Goal: Check status: Check status

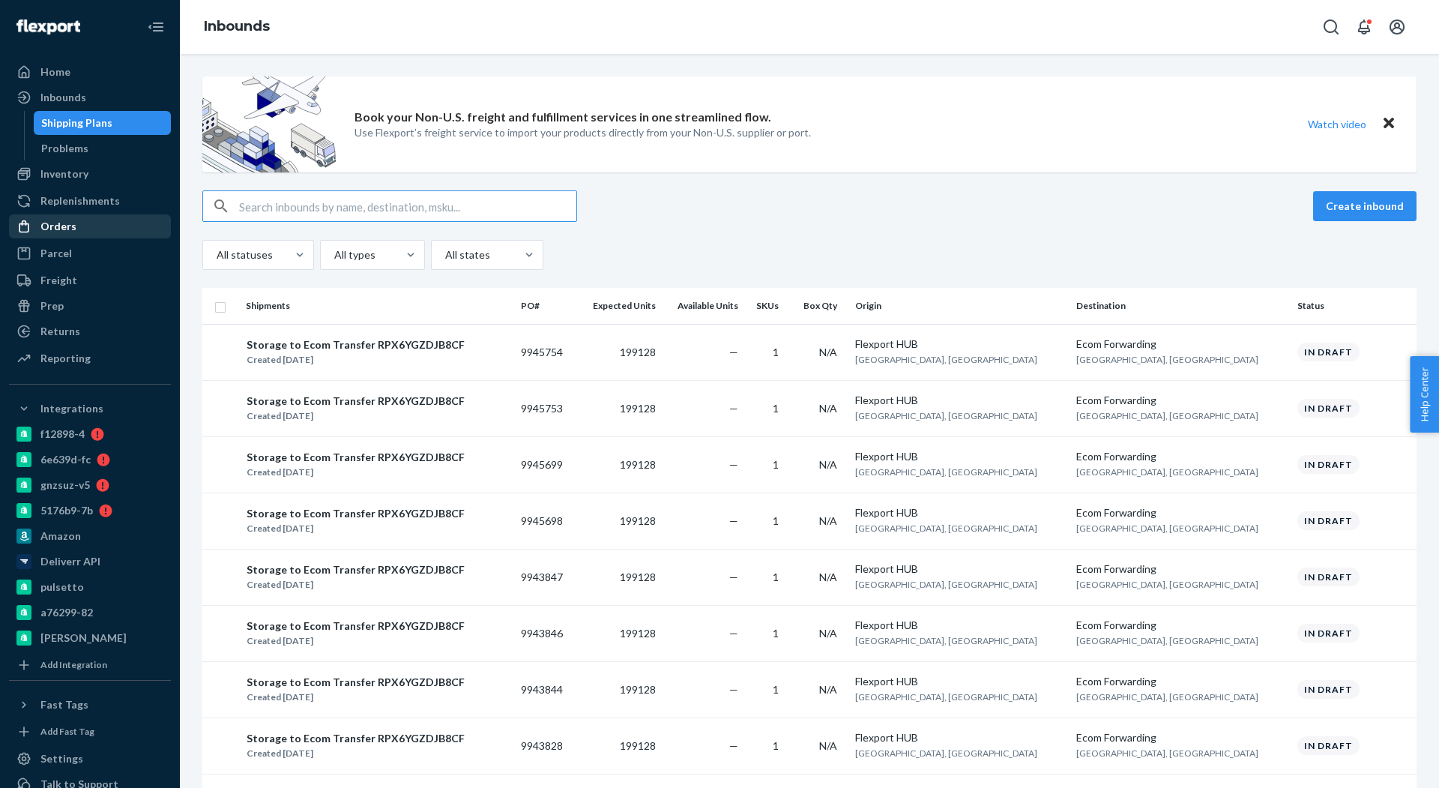
click at [66, 232] on div "Orders" at bounding box center [58, 226] width 36 height 15
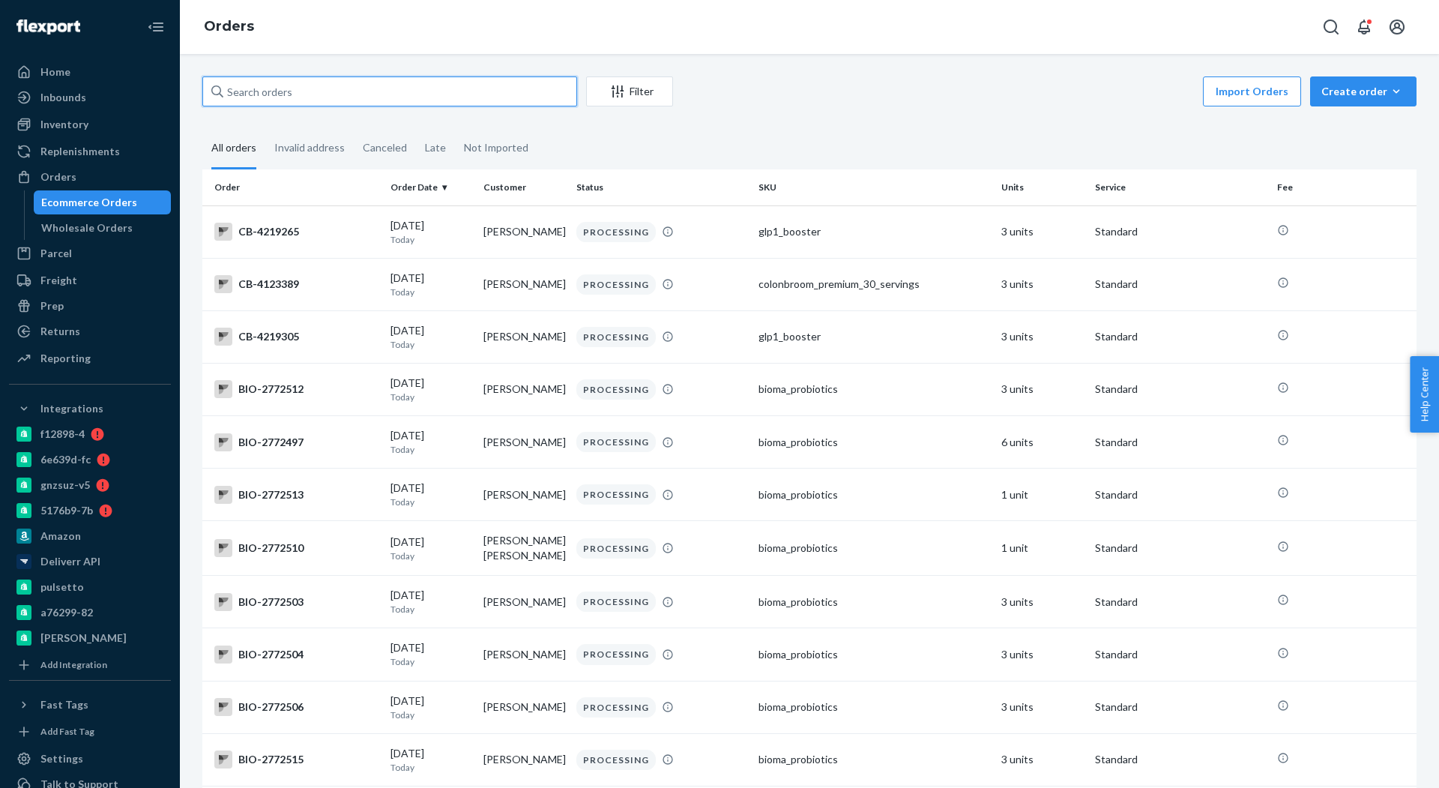
click at [331, 102] on input "text" at bounding box center [389, 91] width 375 height 30
paste input "[PERSON_NAME]"
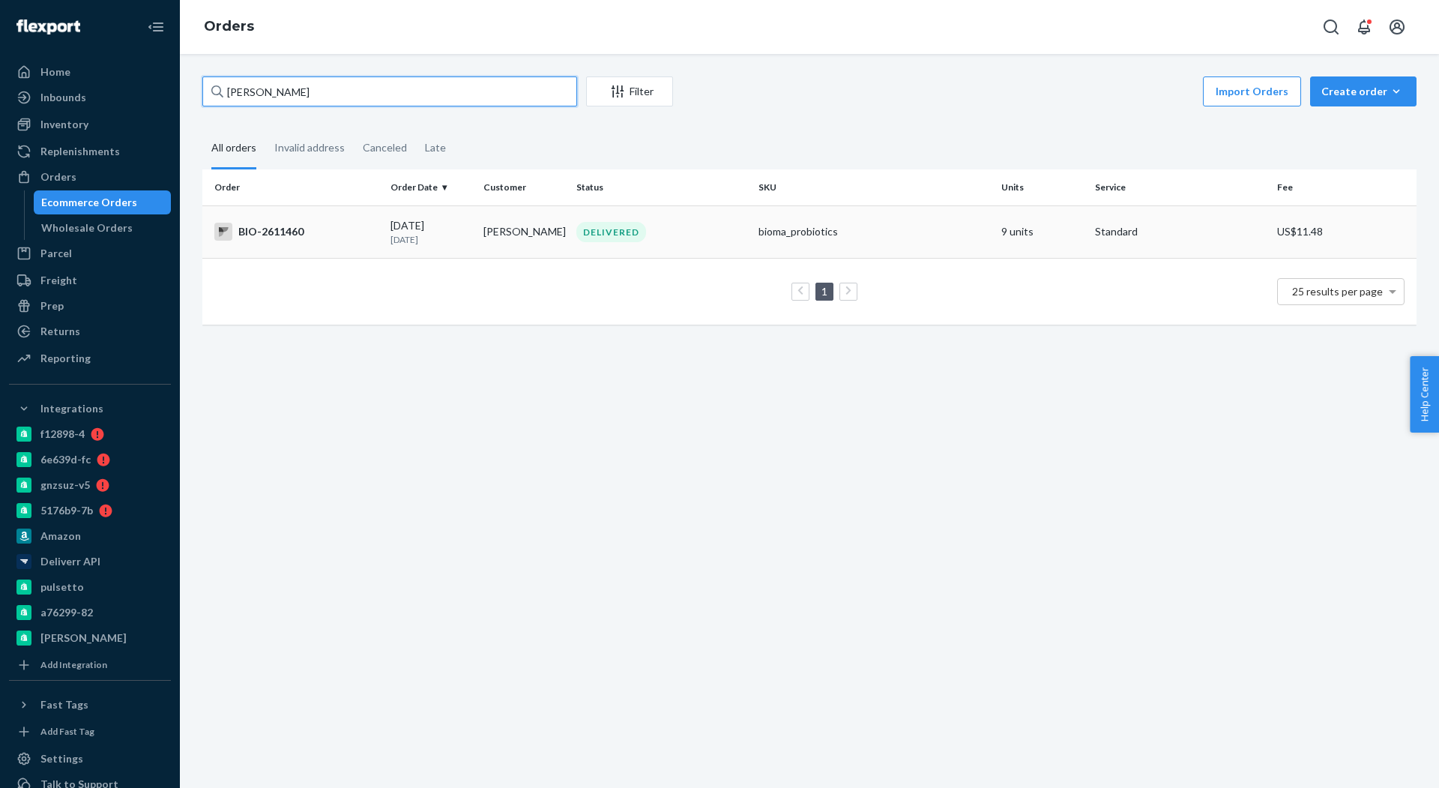
type input "[PERSON_NAME]"
click at [288, 234] on div "BIO-2611460" at bounding box center [296, 232] width 164 height 18
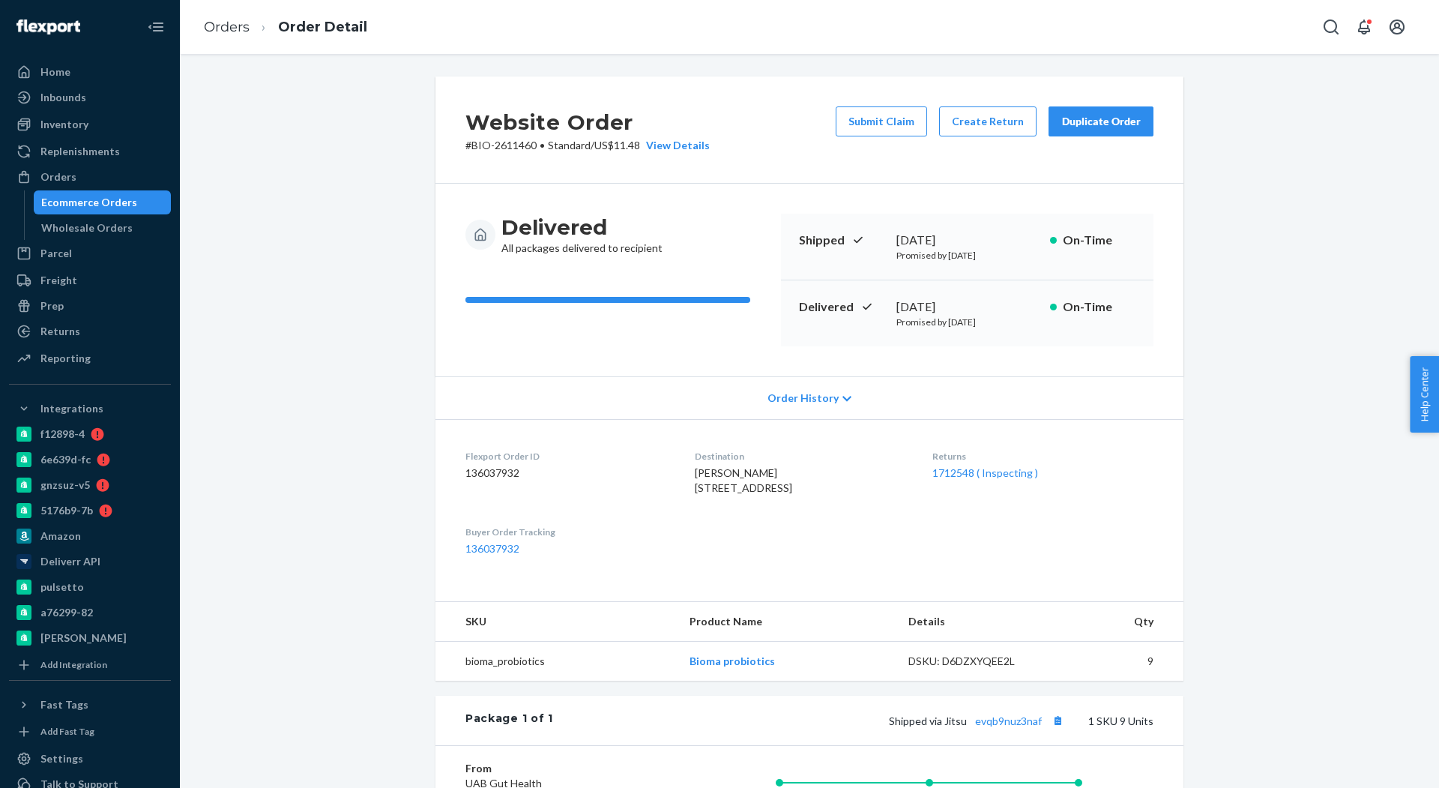
scroll to position [289, 0]
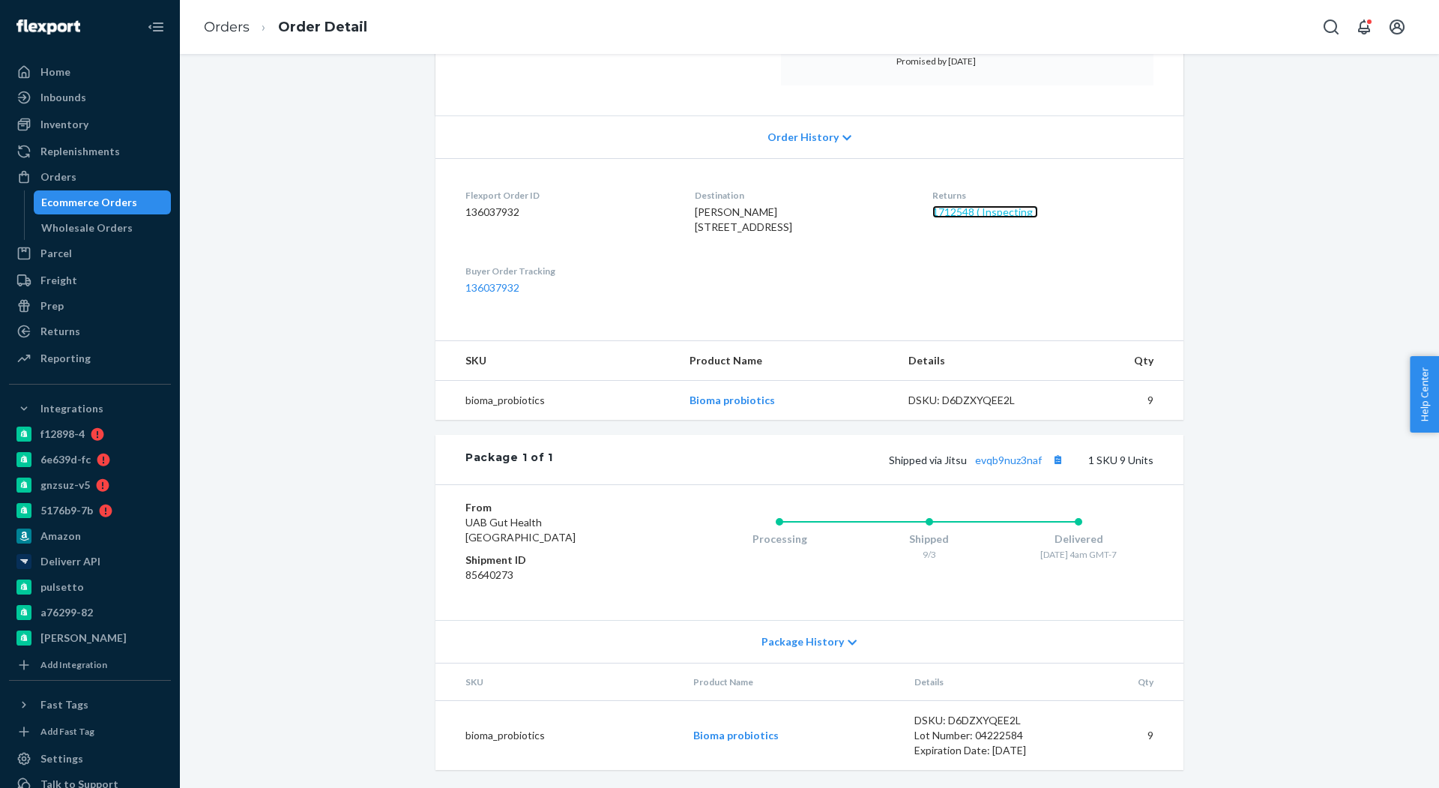
click at [1001, 205] on link "1712548 ( Inspecting )" at bounding box center [985, 211] width 106 height 13
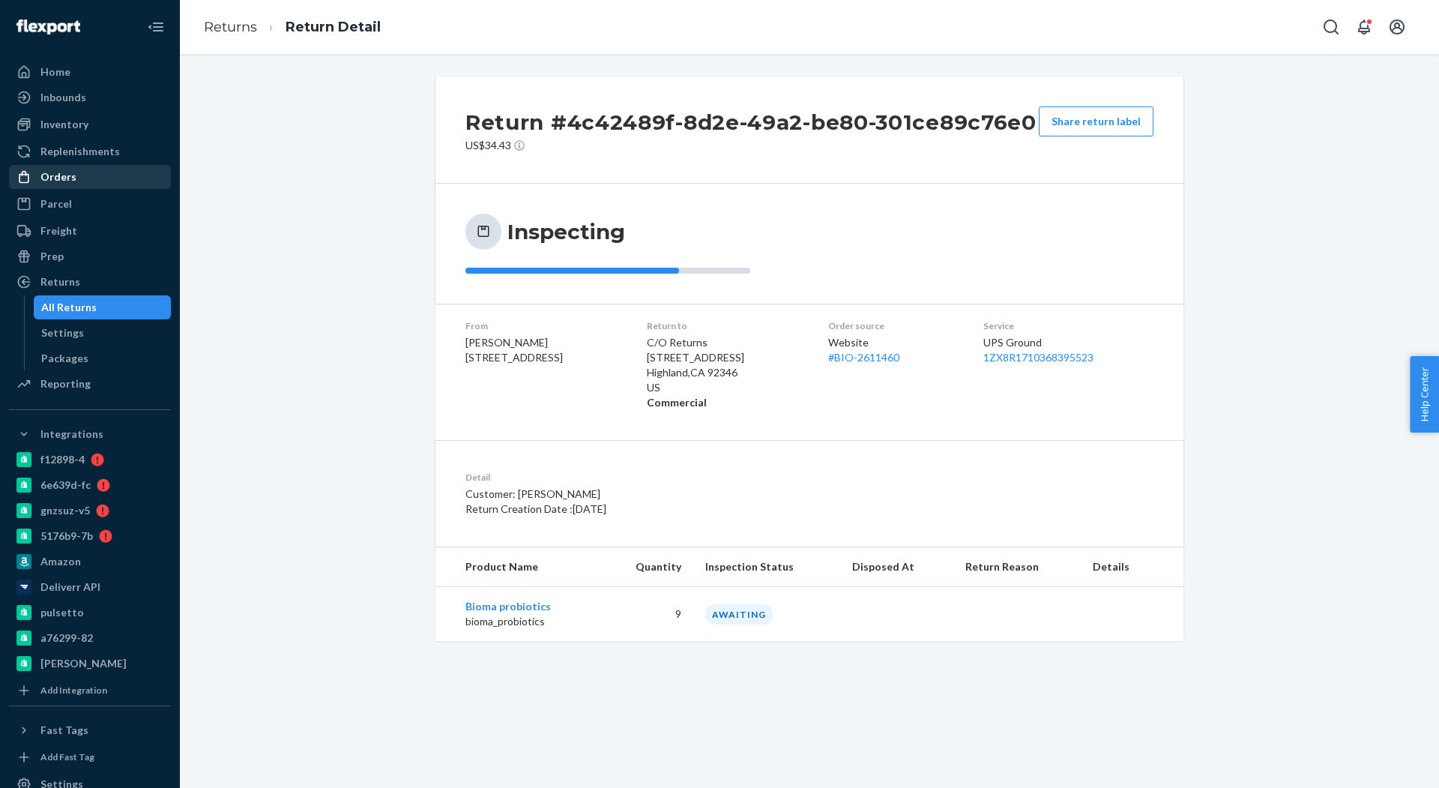
click at [94, 178] on div "Orders" at bounding box center [89, 176] width 159 height 21
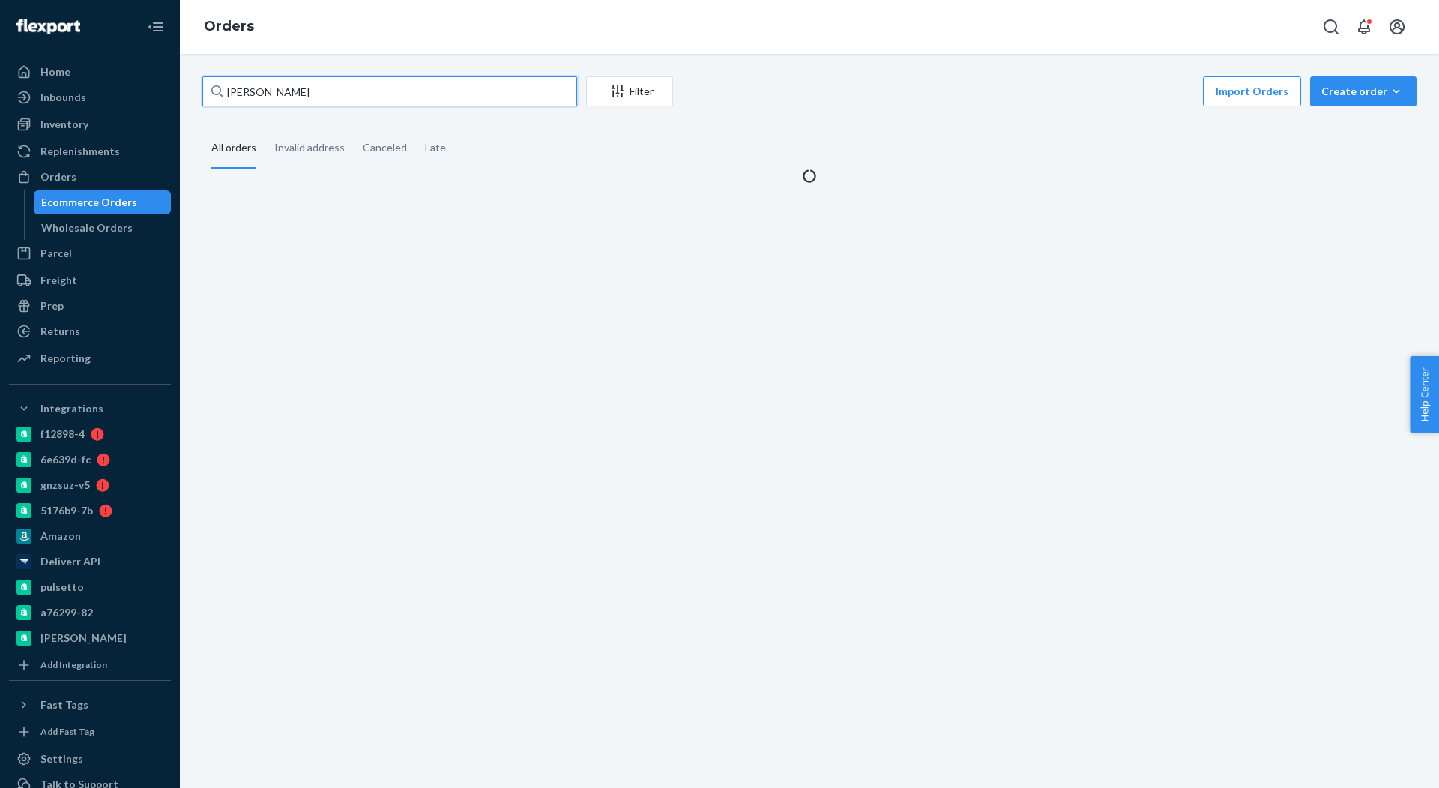
click at [328, 82] on input "[PERSON_NAME]" at bounding box center [389, 91] width 375 height 30
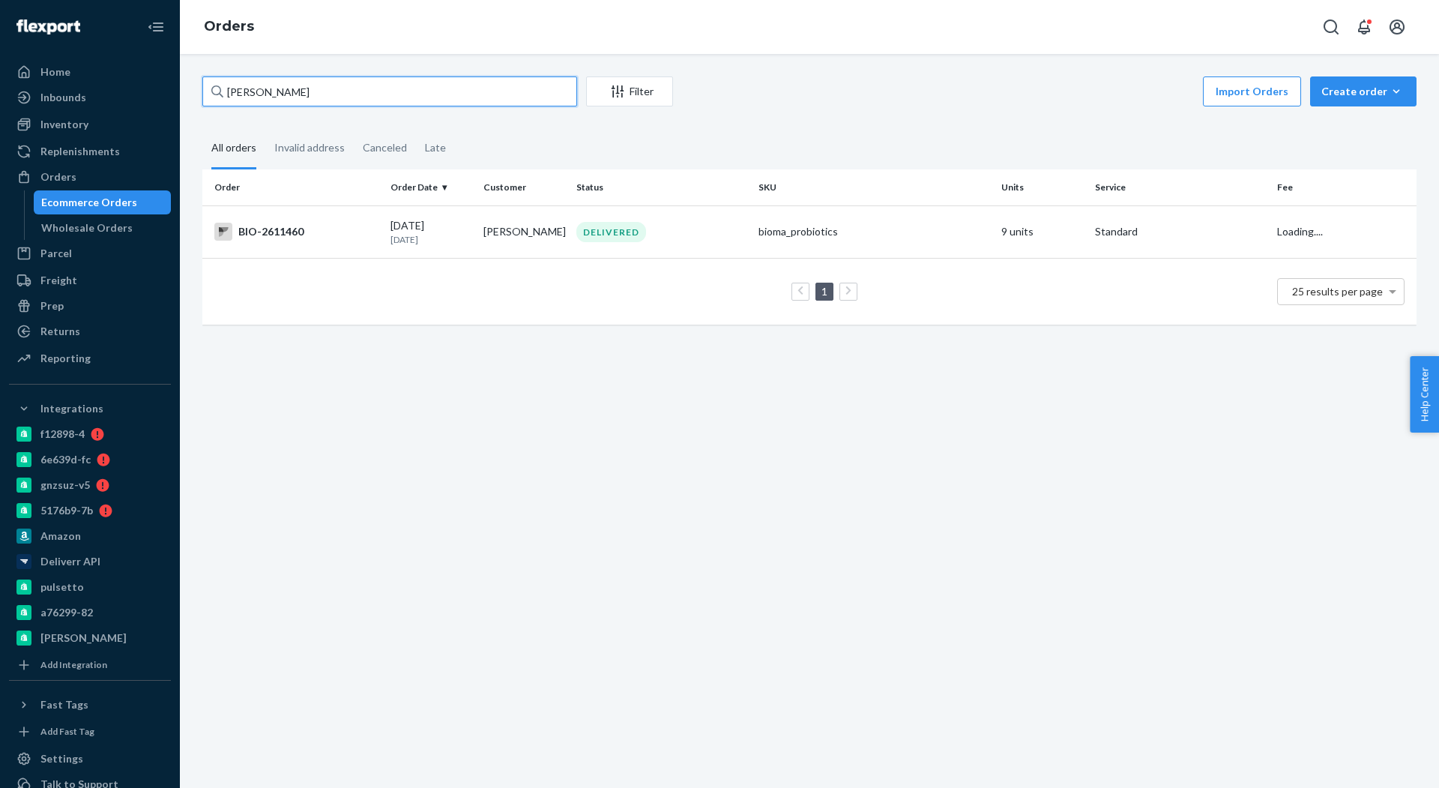
click at [328, 82] on input "[PERSON_NAME]" at bounding box center [389, 91] width 375 height 30
paste input "[PERSON_NAME]"
click at [328, 82] on input "[PERSON_NAME]" at bounding box center [389, 91] width 375 height 30
type input "[PERSON_NAME]"
click at [297, 241] on td "BIO-2658086" at bounding box center [293, 231] width 182 height 52
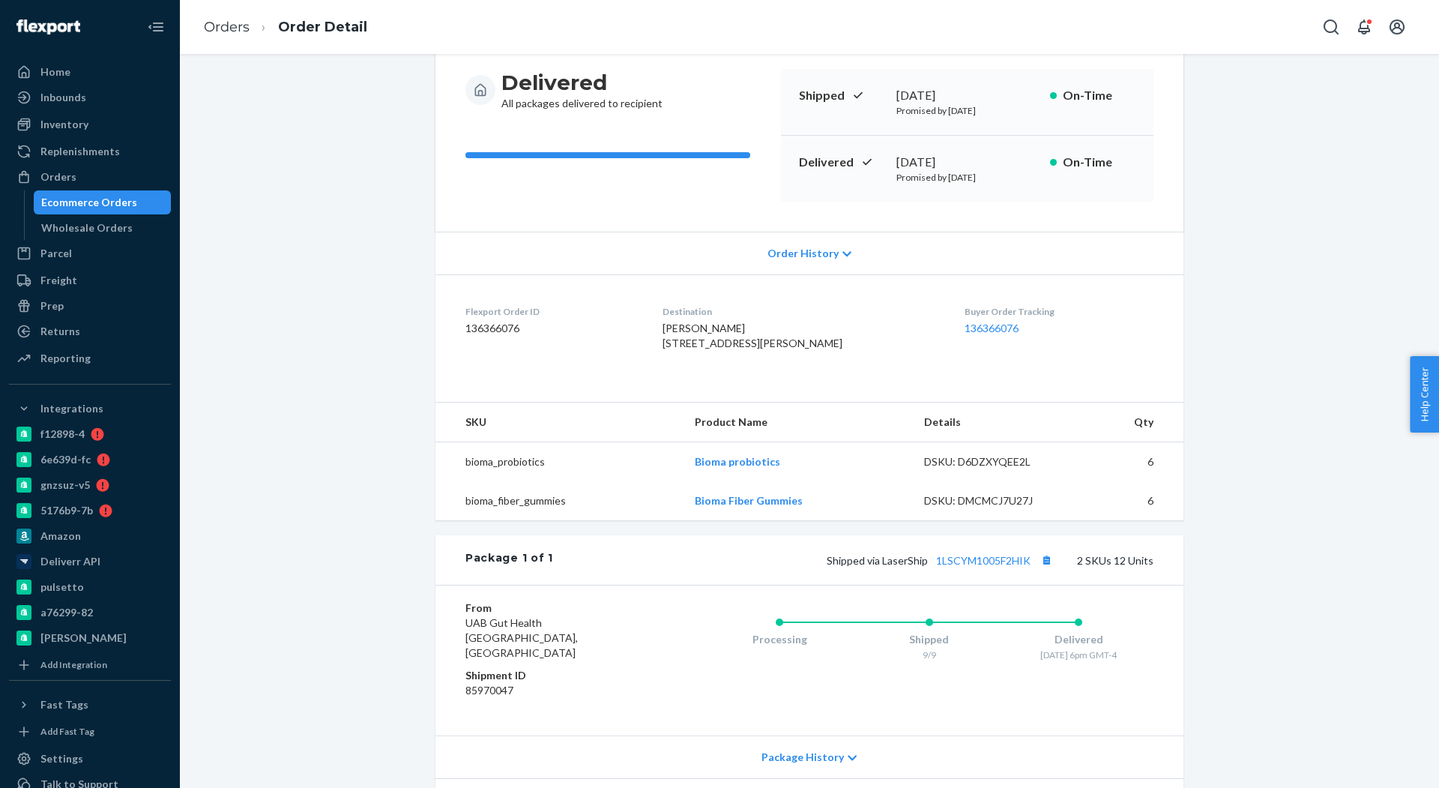
scroll to position [312, 0]
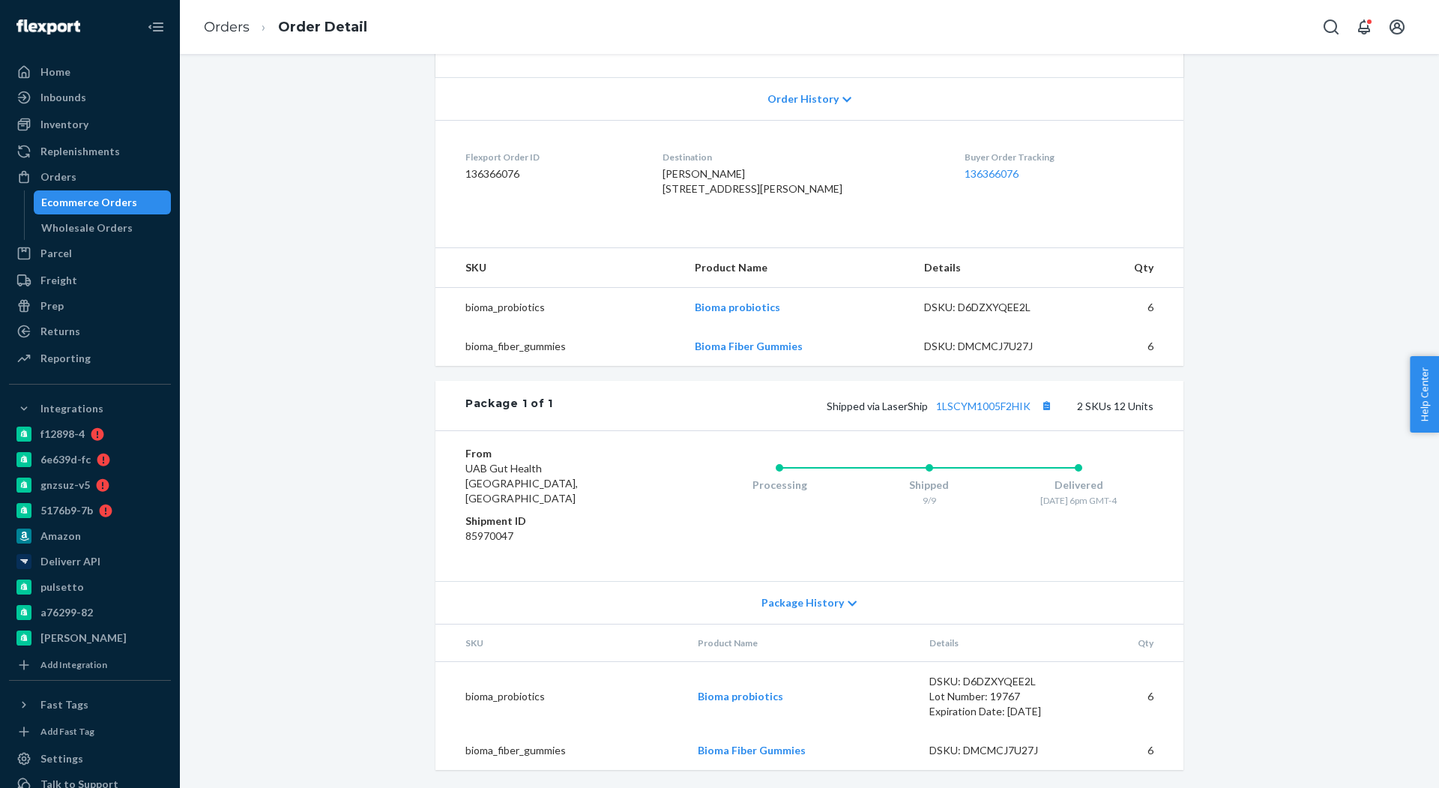
click at [989, 414] on div "Shipped via LaserShip 1LSCYM1005F2HIK 2 SKUs 12 Units" at bounding box center [853, 405] width 600 height 19
click at [985, 412] on link "1LSCYM1005F2HIK" at bounding box center [983, 405] width 94 height 13
click at [1001, 412] on link "1LSCYM1005F2HIK" at bounding box center [983, 405] width 94 height 13
click at [153, 175] on div "Orders" at bounding box center [89, 176] width 159 height 21
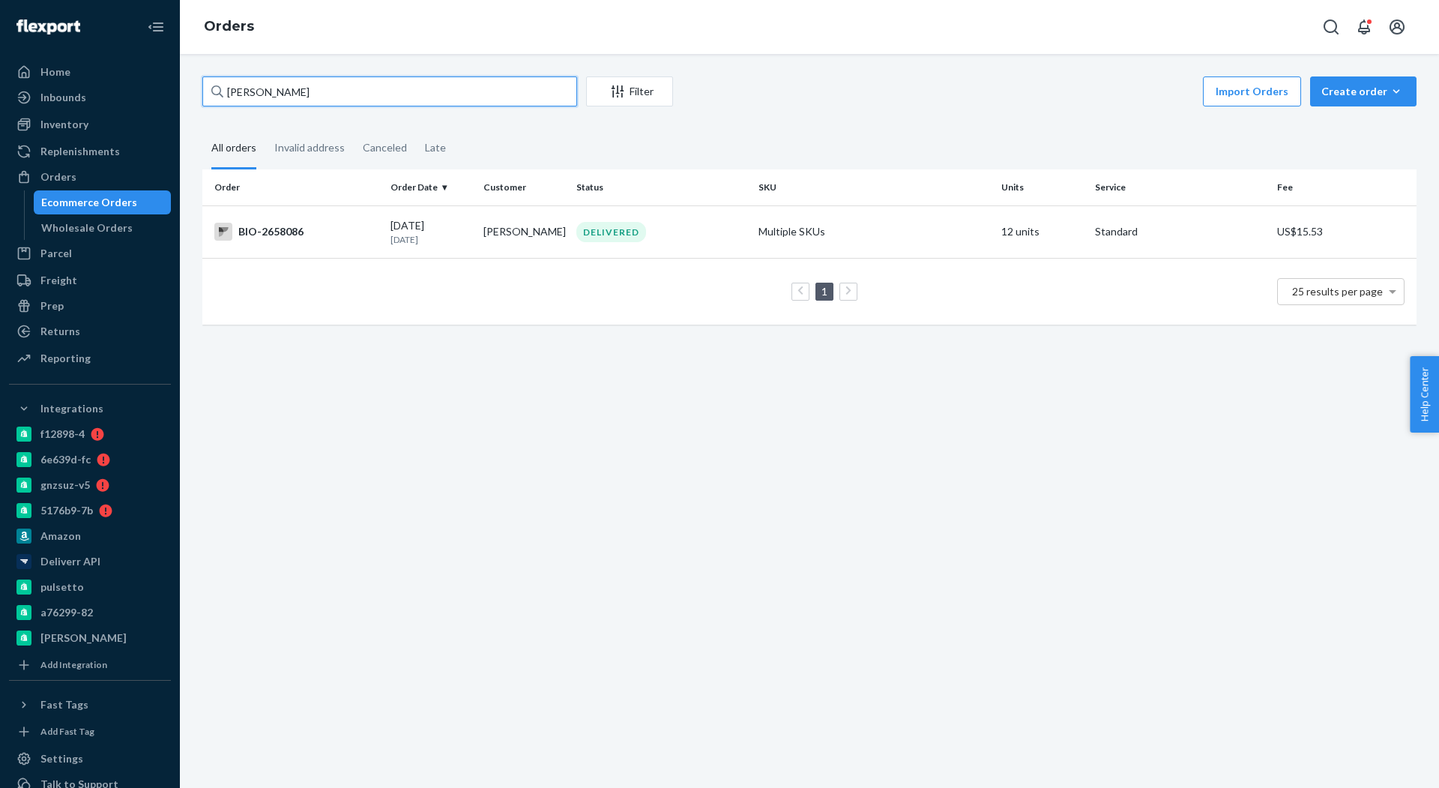
click at [413, 91] on input "[PERSON_NAME]" at bounding box center [389, 91] width 375 height 30
paste input "[PERSON_NAME]"
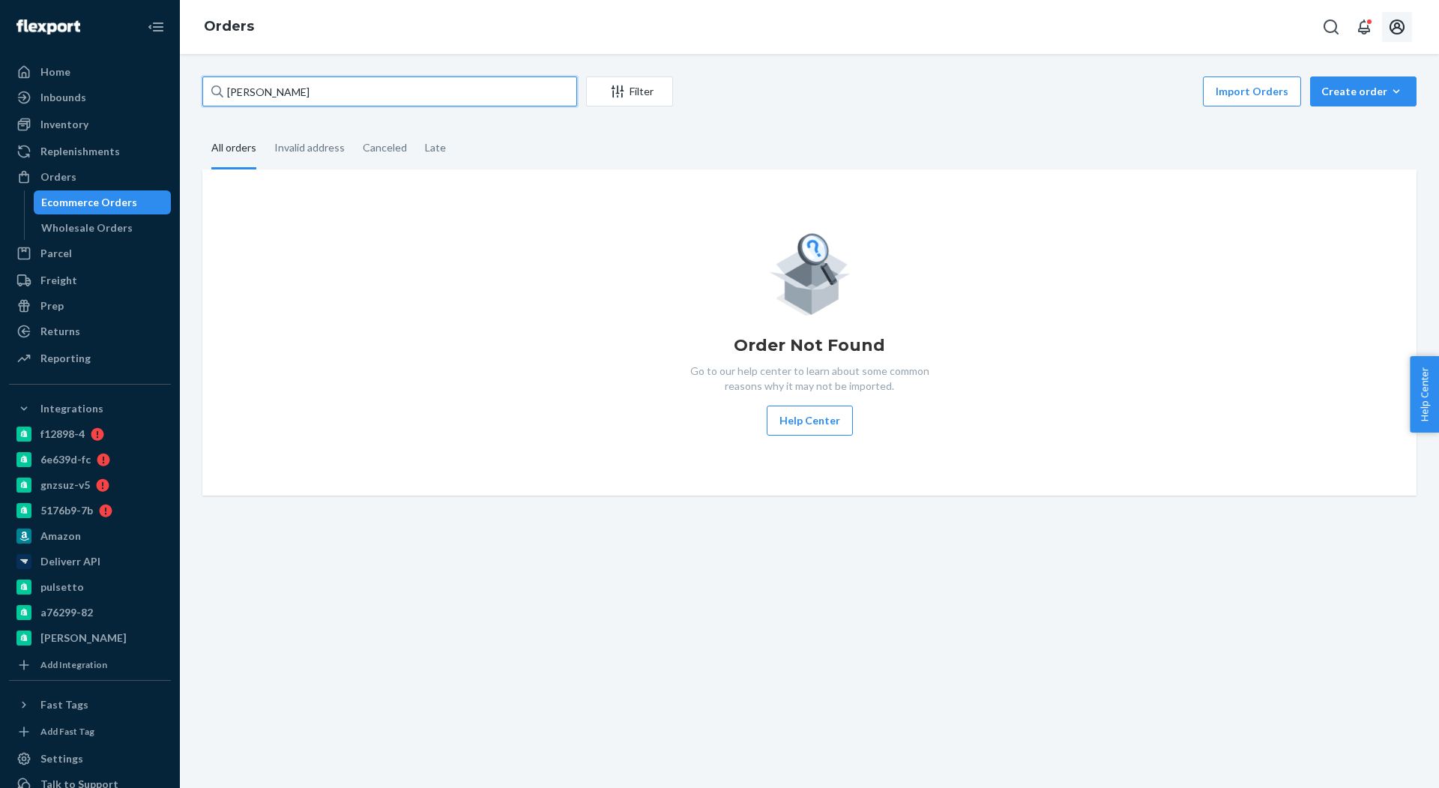
type input "[PERSON_NAME]"
click at [1399, 36] on button "Open account menu" at bounding box center [1397, 27] width 30 height 30
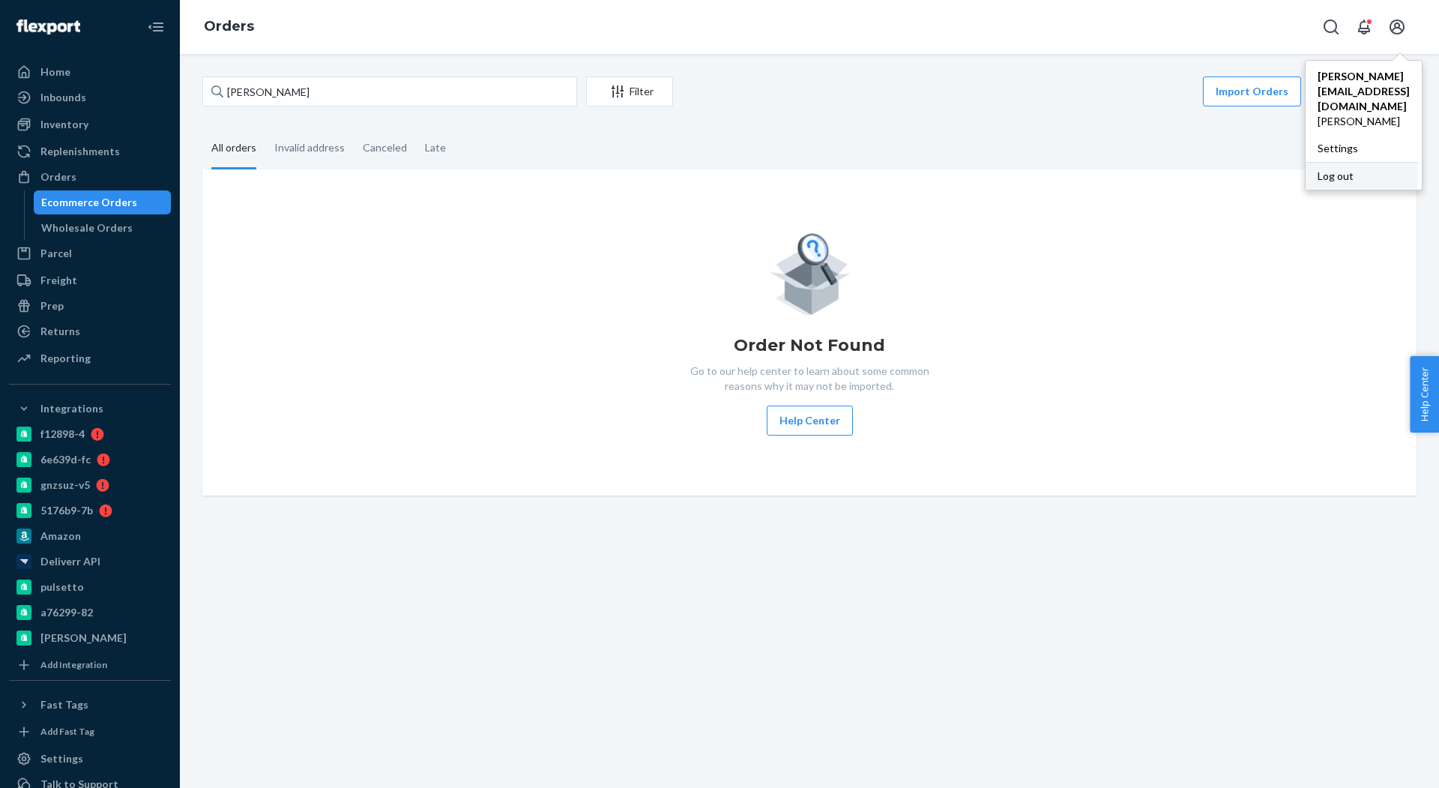
click at [1305, 162] on div "Log out" at bounding box center [1361, 176] width 112 height 28
